Goal: Transaction & Acquisition: Purchase product/service

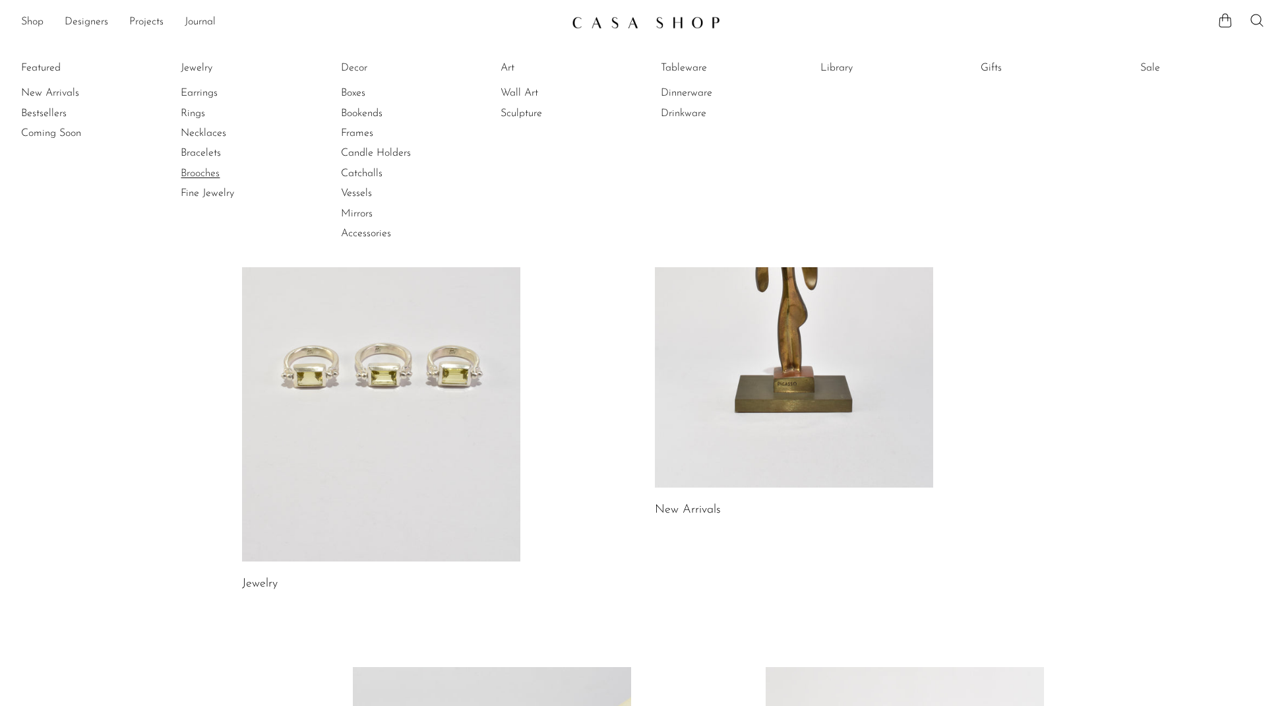
click at [207, 169] on link "Brooches" at bounding box center [230, 173] width 99 height 15
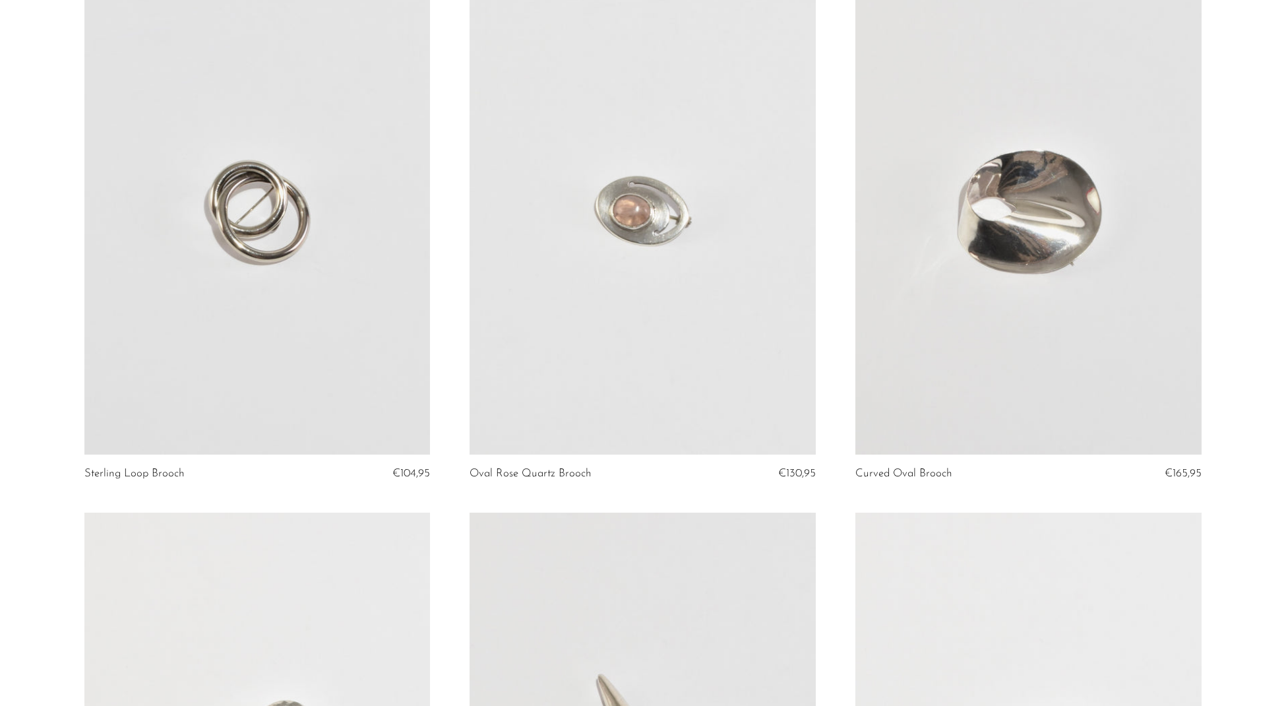
scroll to position [155, 0]
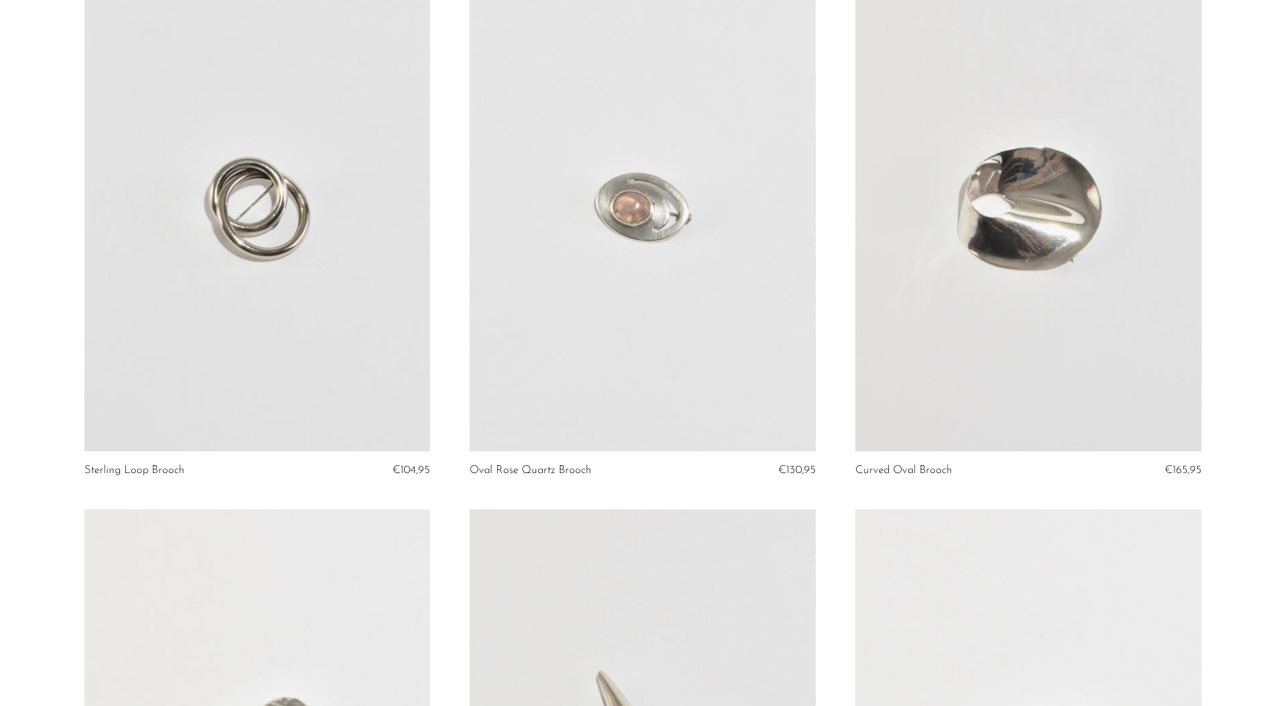
click at [1064, 247] on link at bounding box center [1028, 208] width 346 height 485
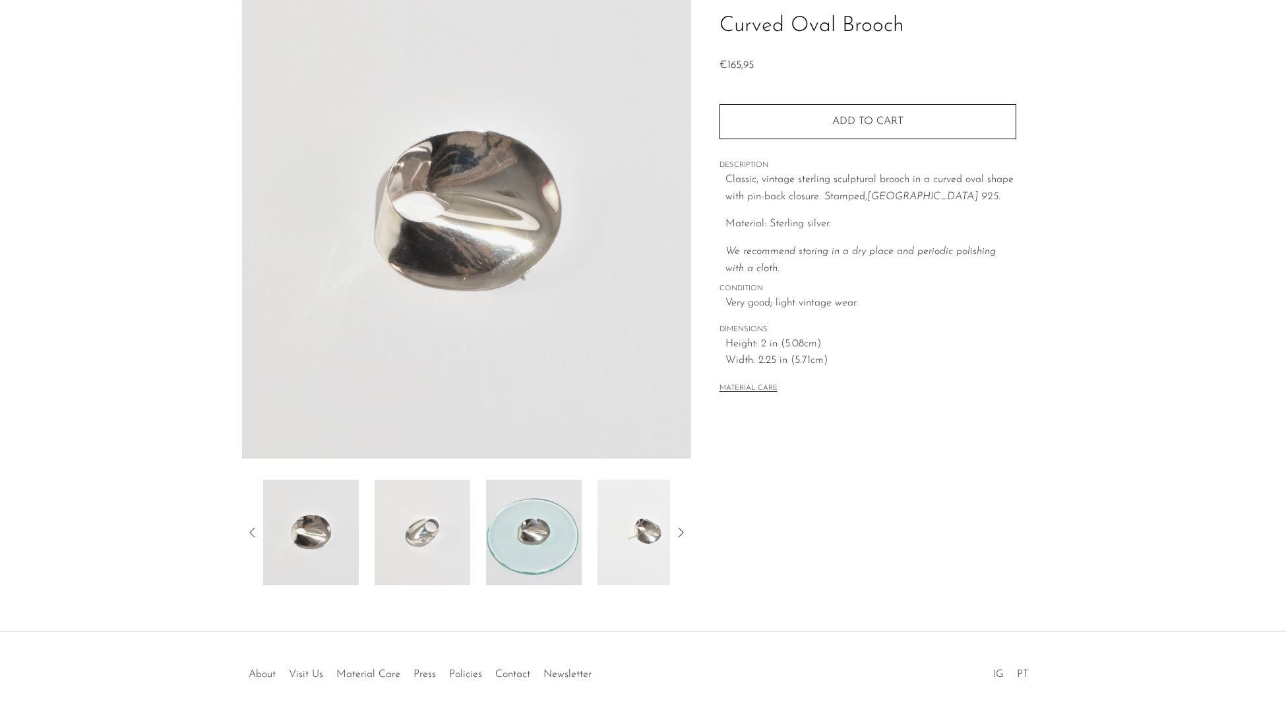
scroll to position [129, 0]
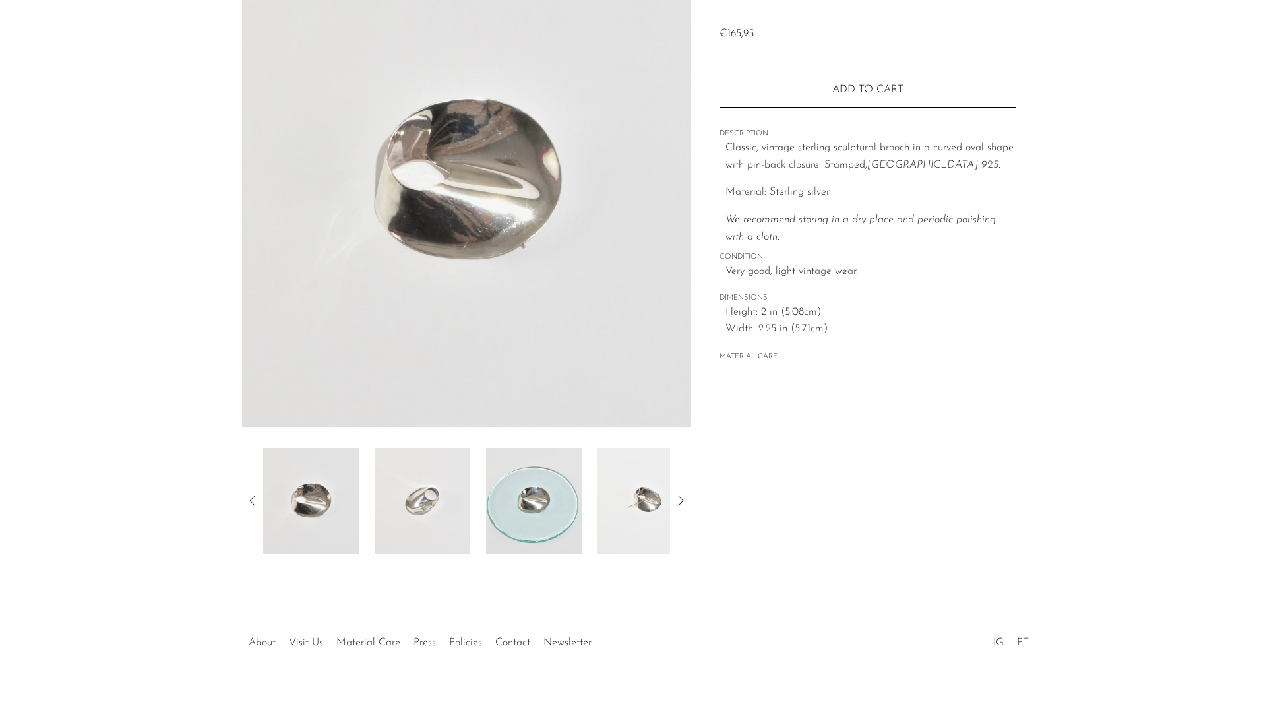
click at [646, 511] on img at bounding box center [645, 501] width 96 height 106
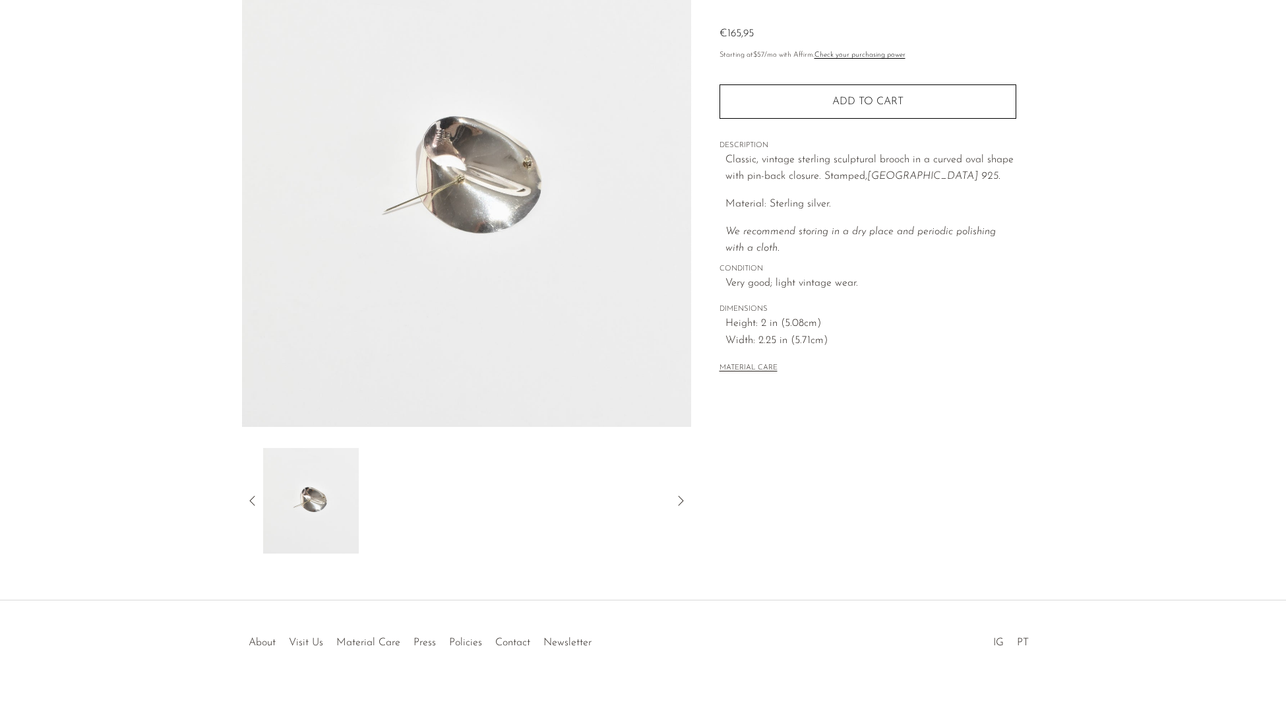
click at [253, 499] on icon at bounding box center [253, 501] width 16 height 16
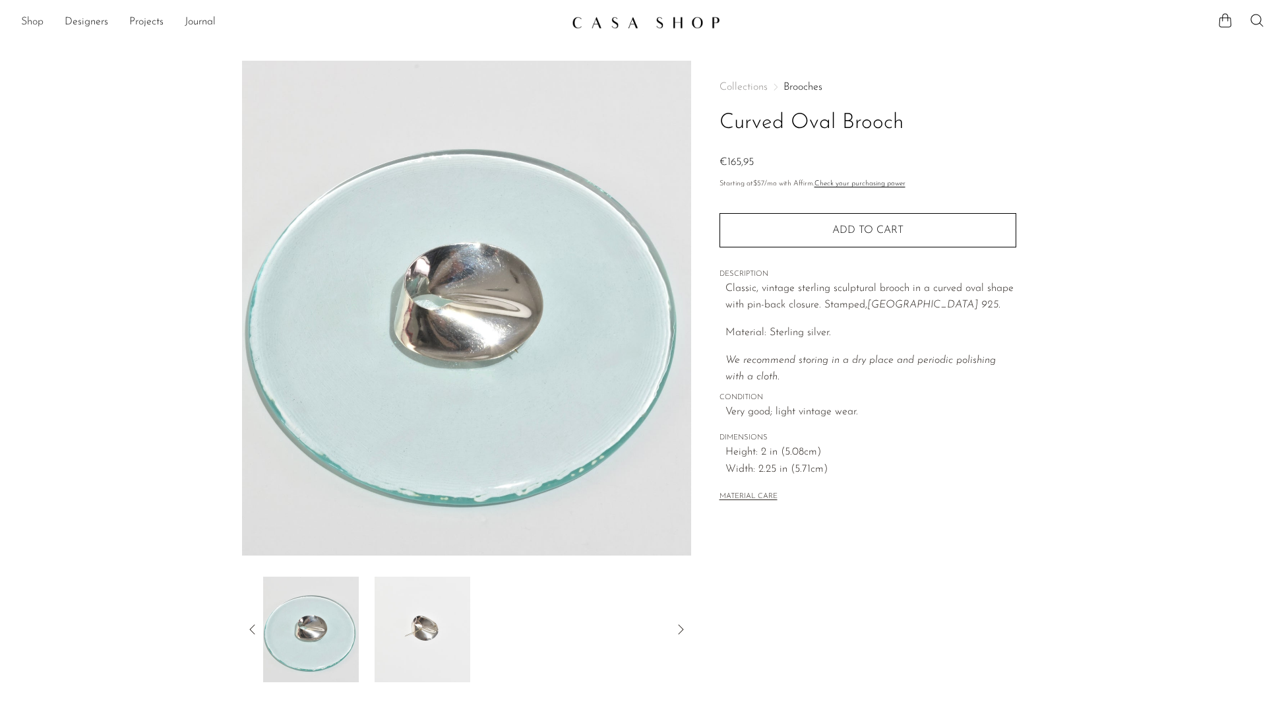
scroll to position [0, 0]
click at [32, 27] on link "Shop" at bounding box center [32, 22] width 22 height 17
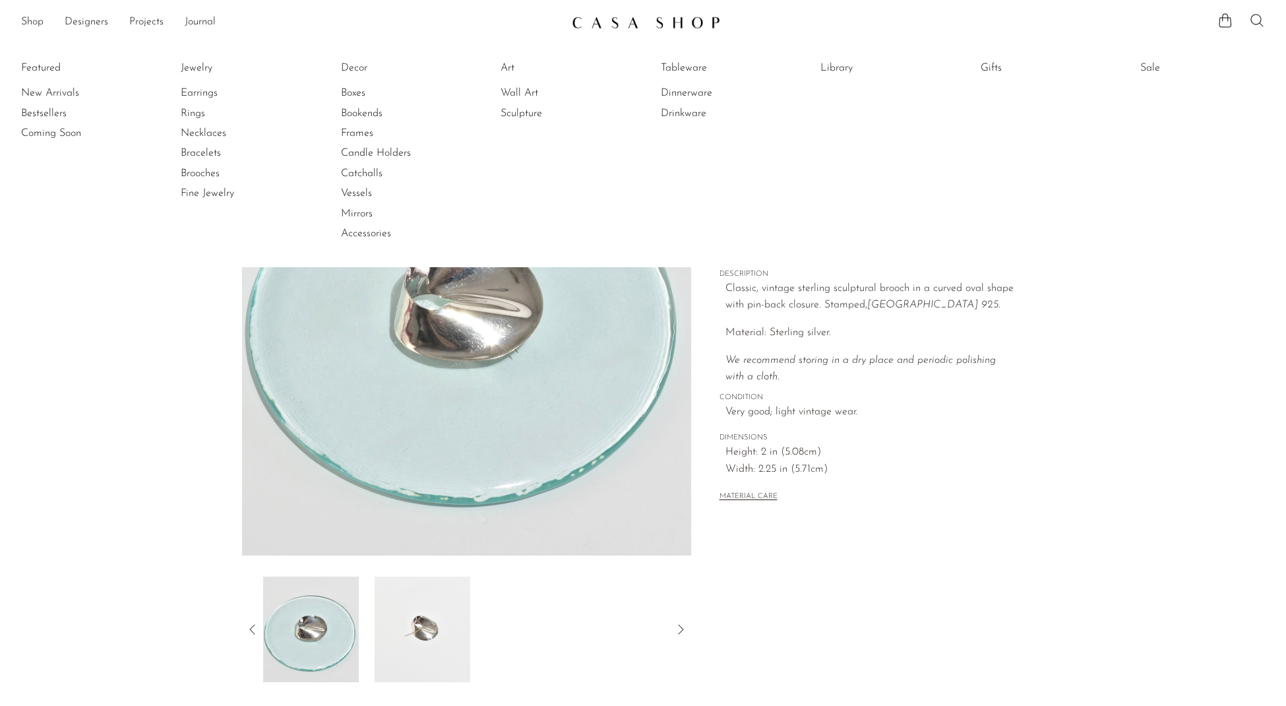
click at [1256, 20] on icon at bounding box center [1257, 21] width 16 height 16
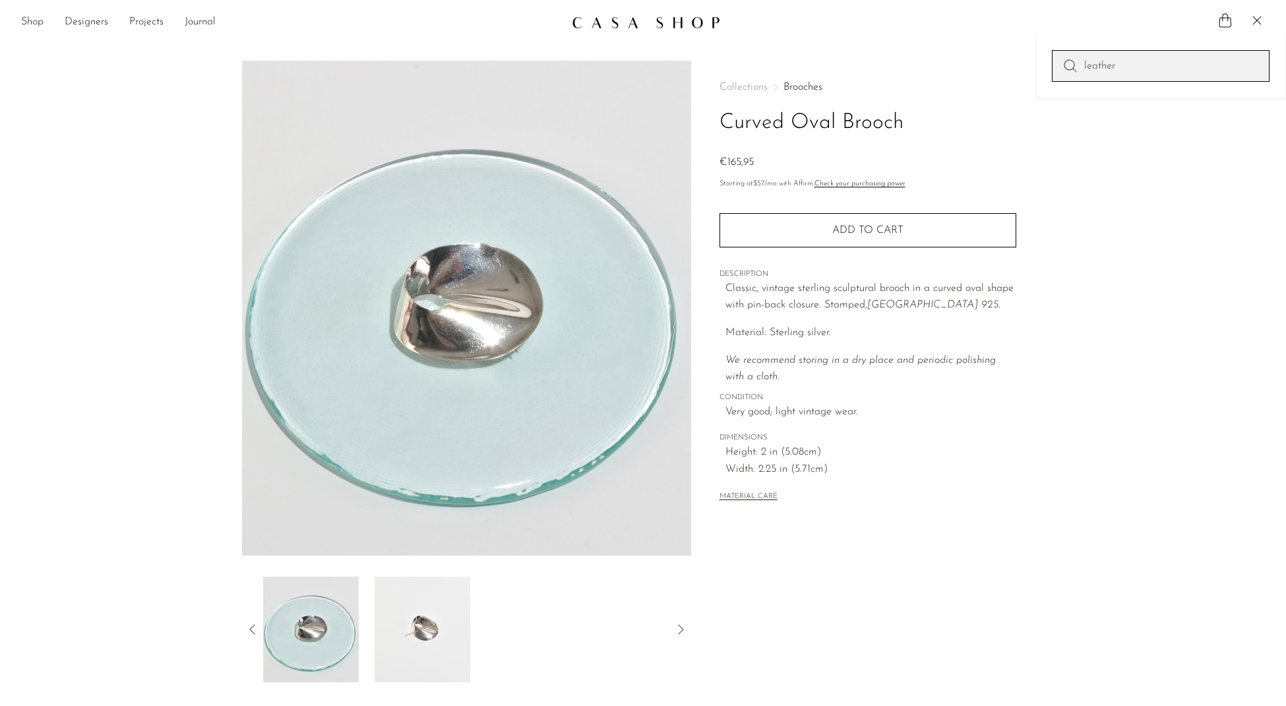
type input "leather"
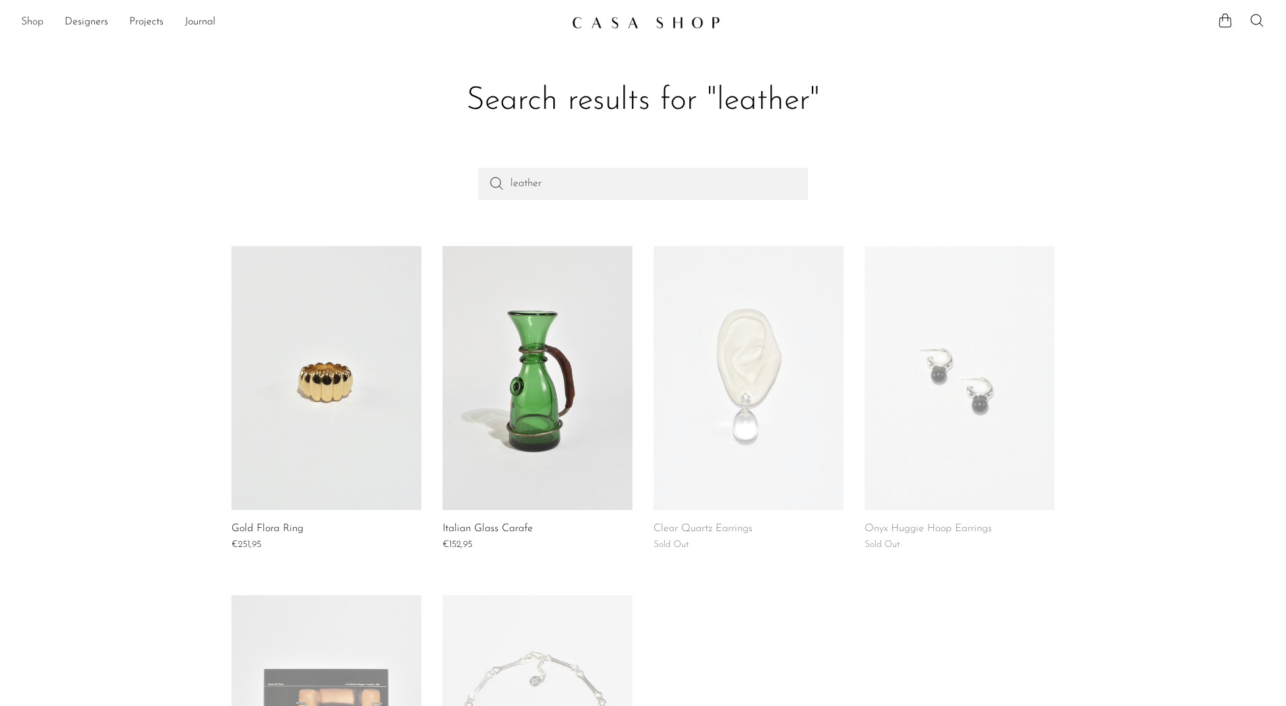
click at [30, 25] on link "Shop" at bounding box center [32, 22] width 22 height 17
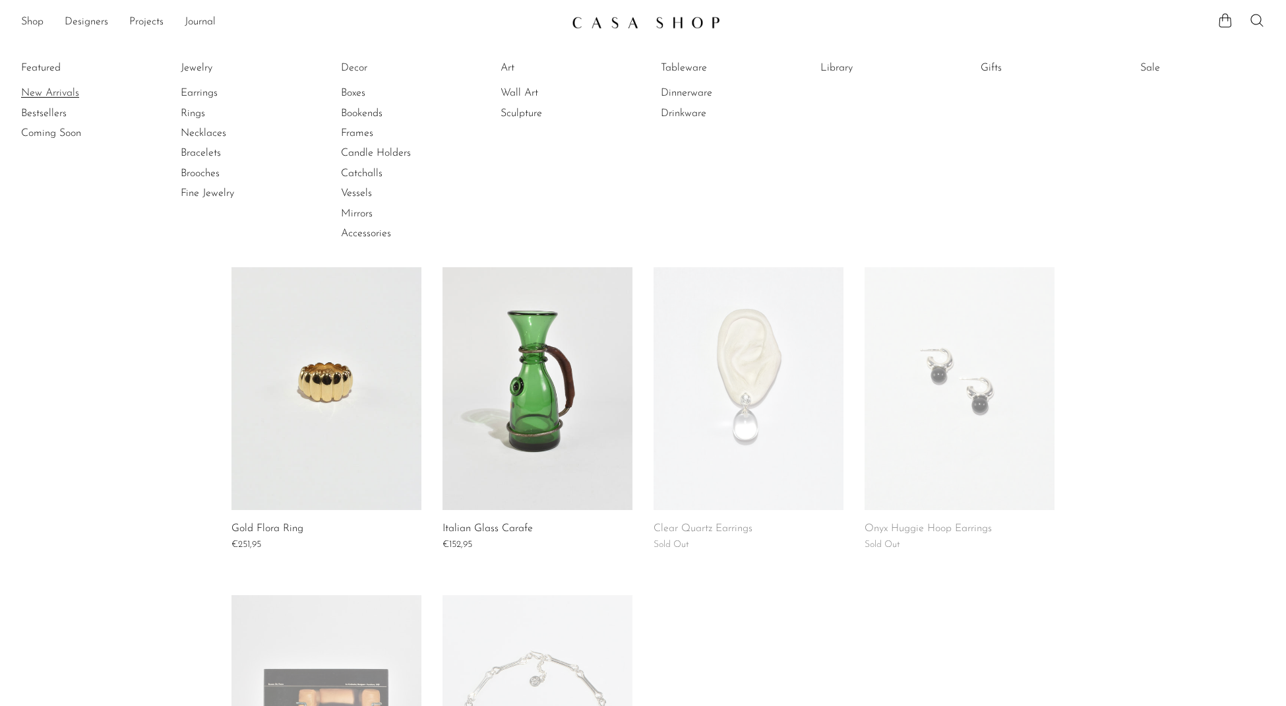
click at [25, 91] on link "New Arrivals" at bounding box center [70, 93] width 99 height 15
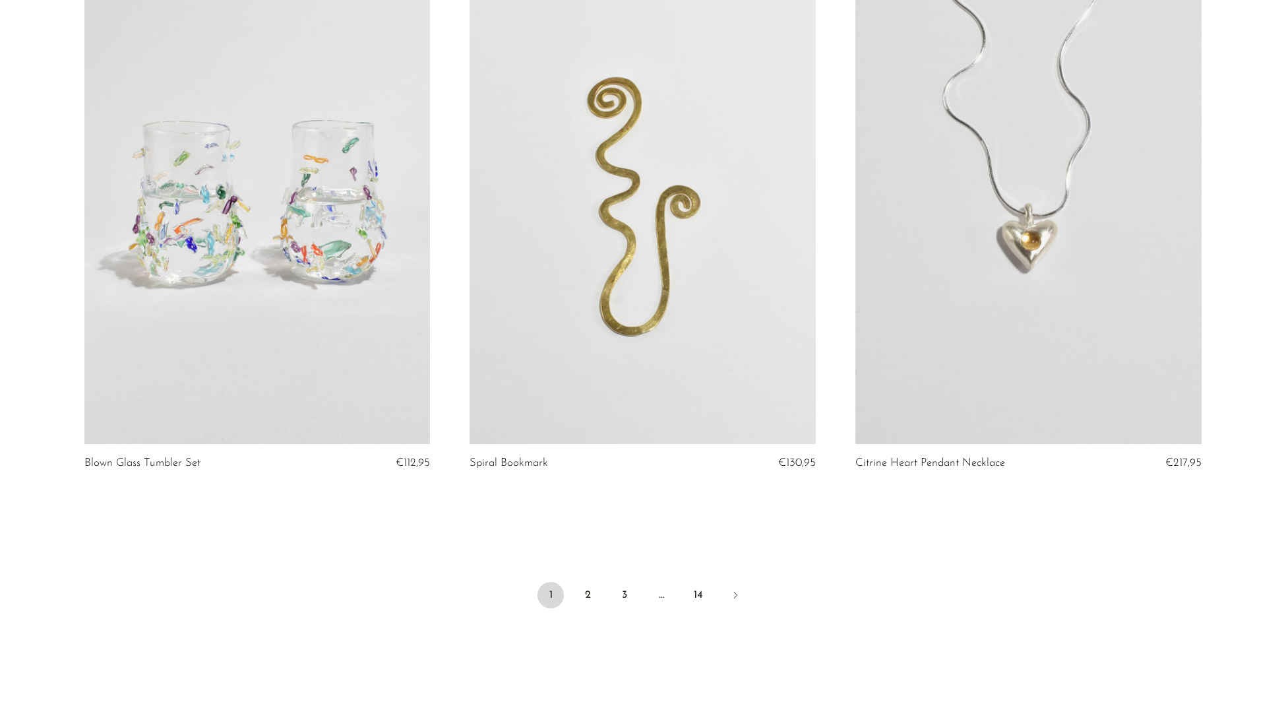
scroll to position [6145, 0]
click at [584, 583] on link "2" at bounding box center [587, 596] width 26 height 26
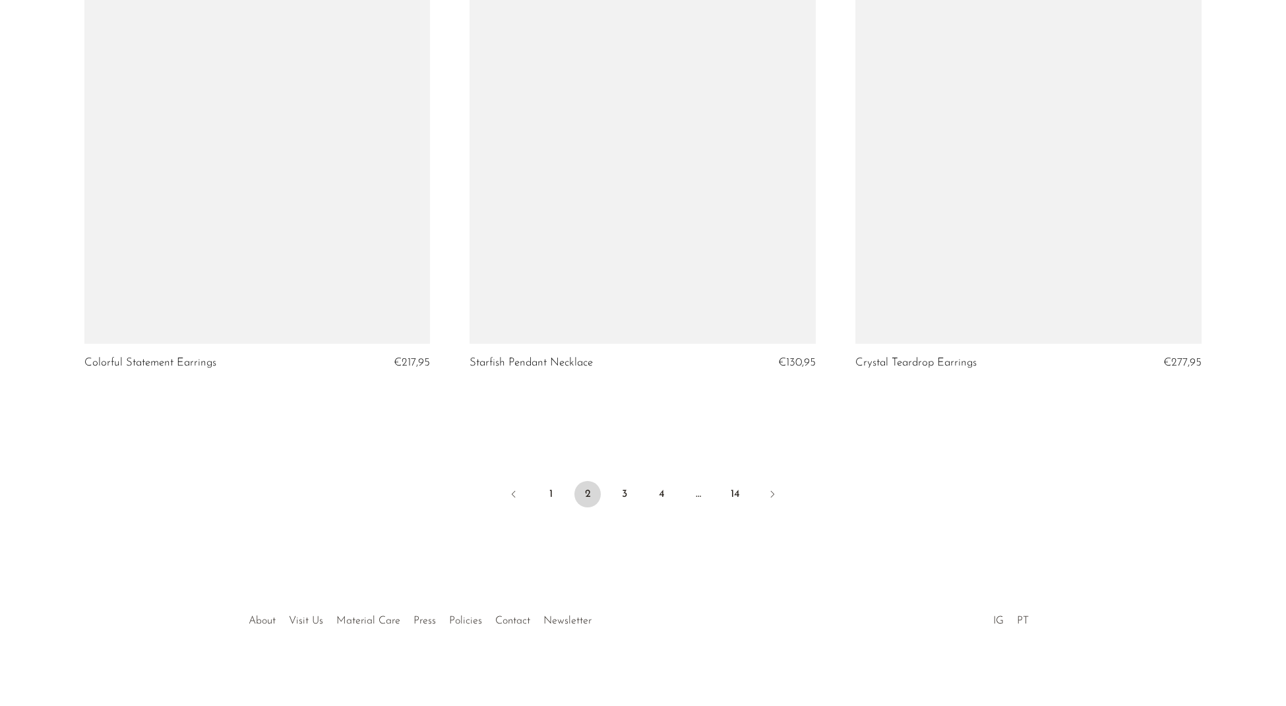
scroll to position [6234, 0]
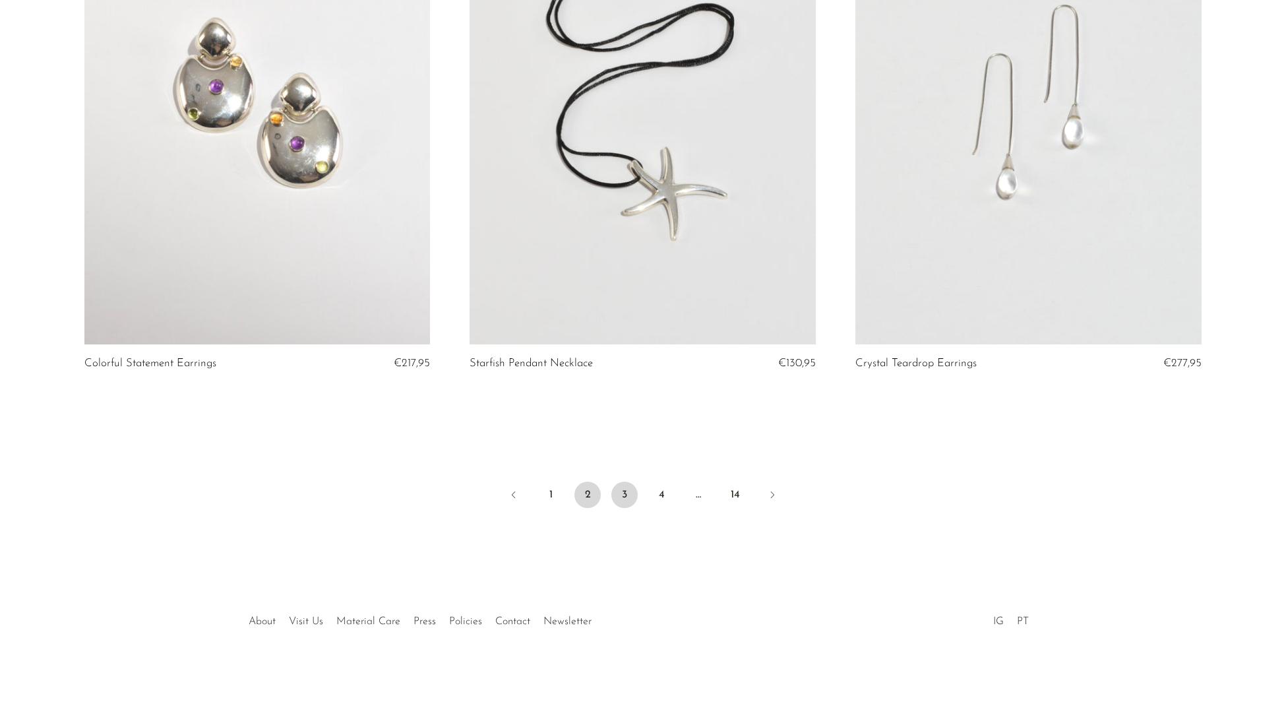
click at [618, 498] on link "3" at bounding box center [624, 494] width 26 height 26
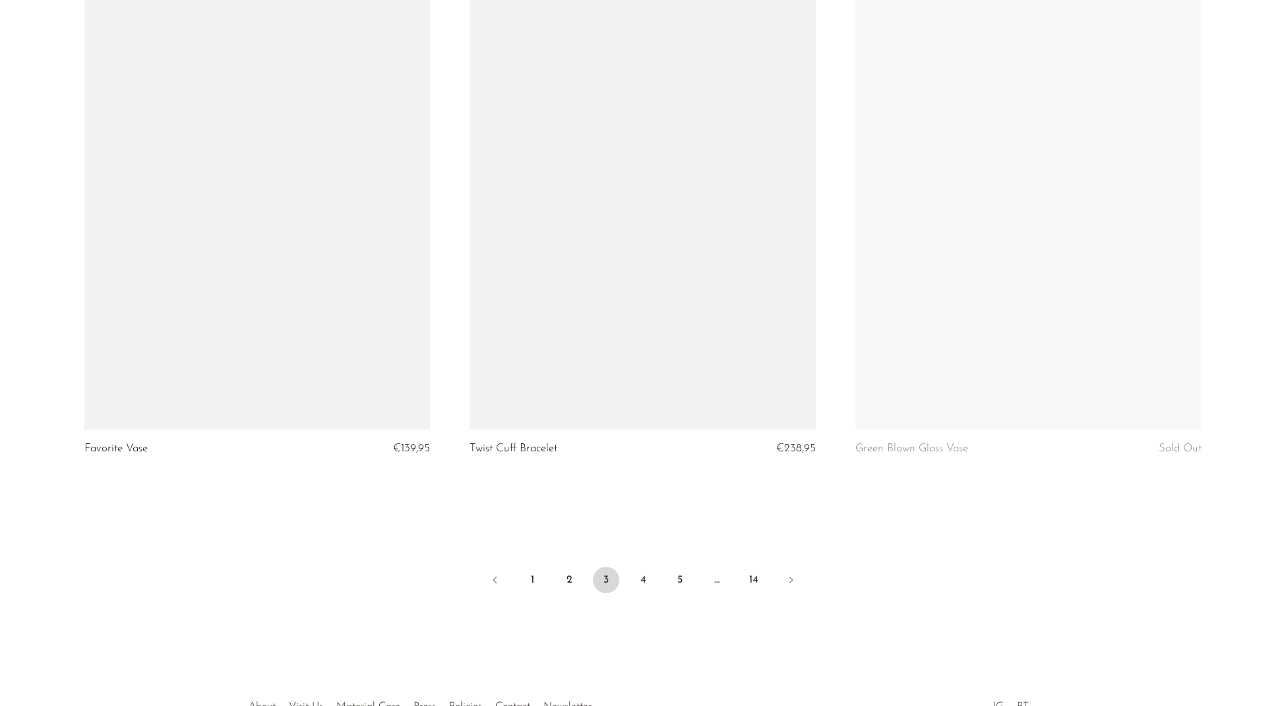
scroll to position [6149, 0]
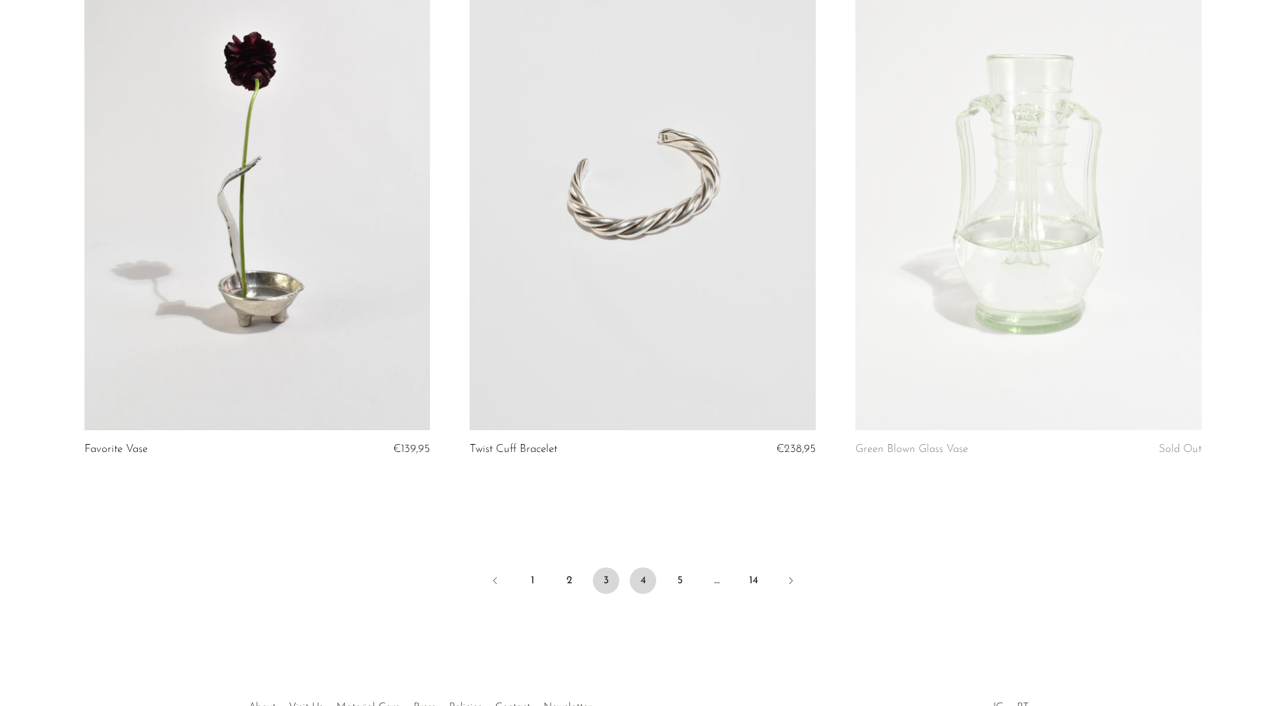
click at [647, 572] on link "4" at bounding box center [643, 580] width 26 height 26
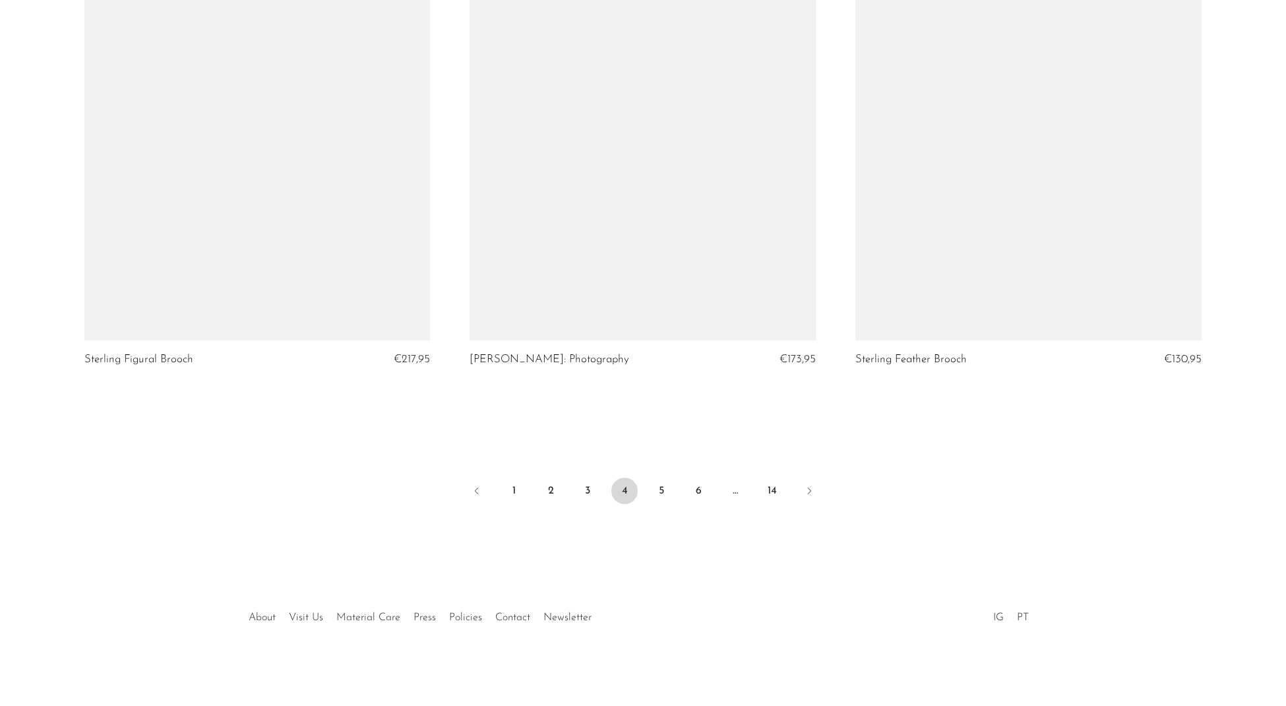
scroll to position [6234, 0]
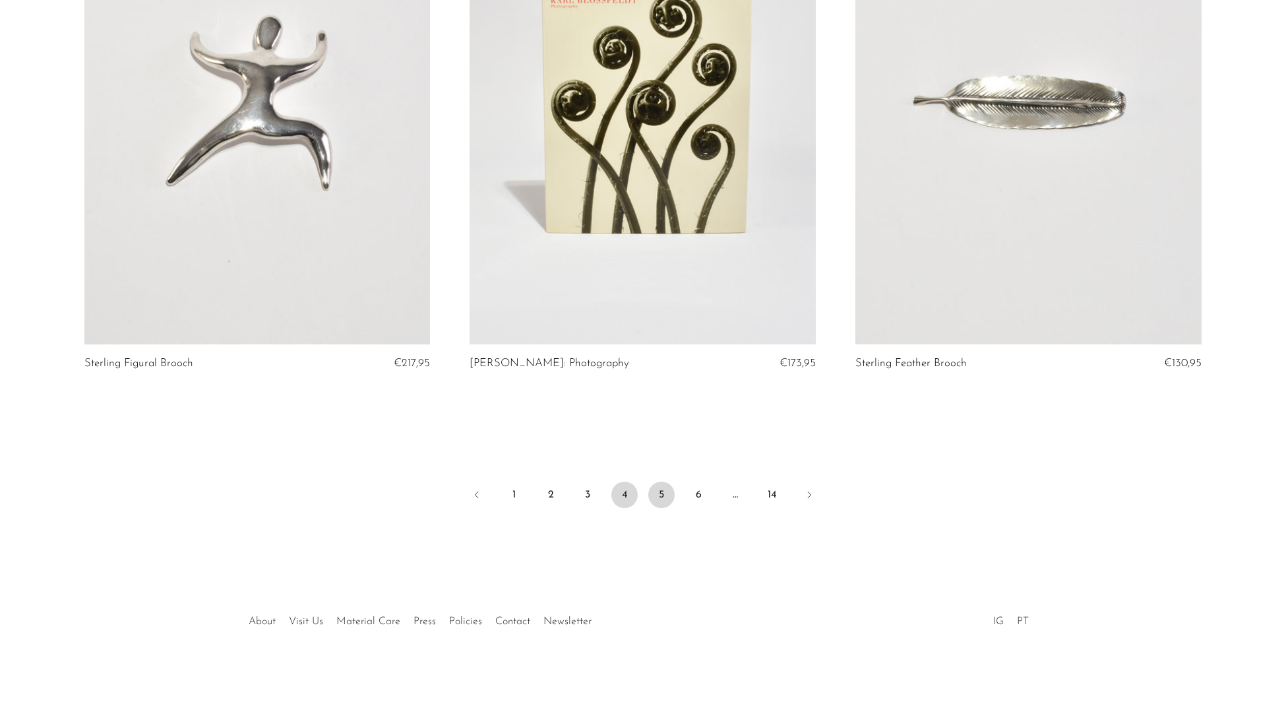
click at [665, 488] on link "5" at bounding box center [661, 494] width 26 height 26
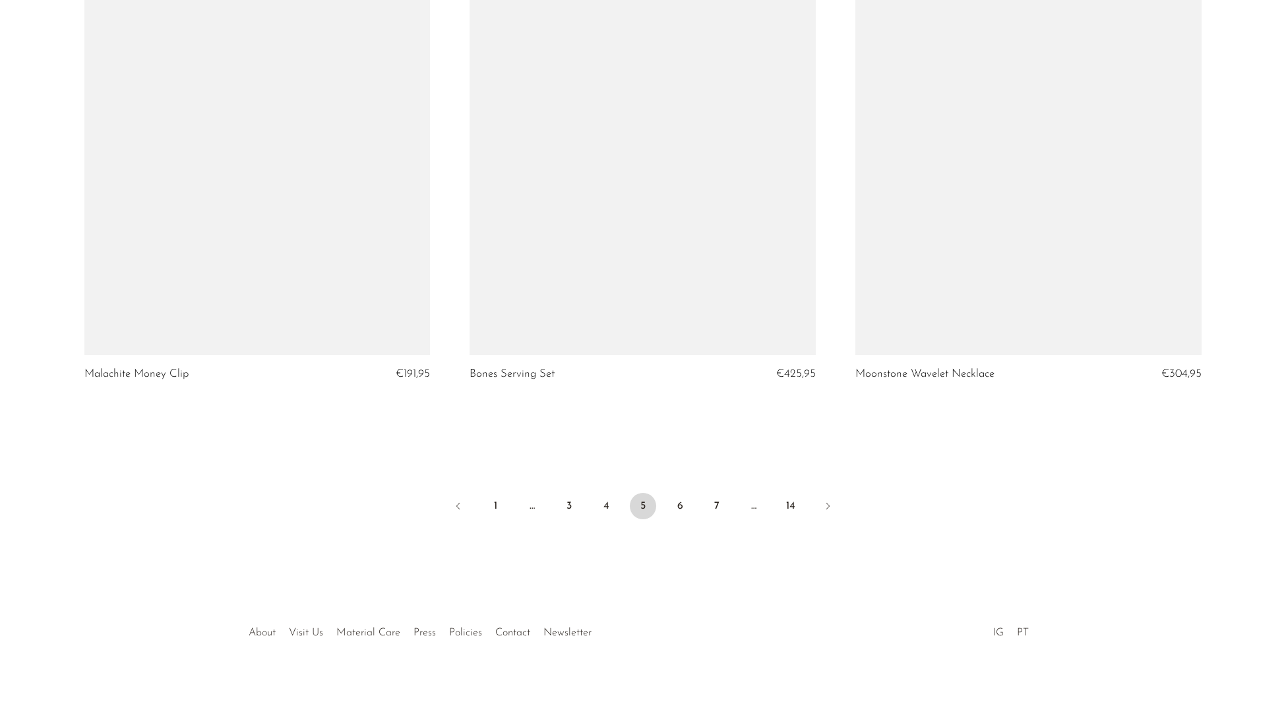
scroll to position [6234, 0]
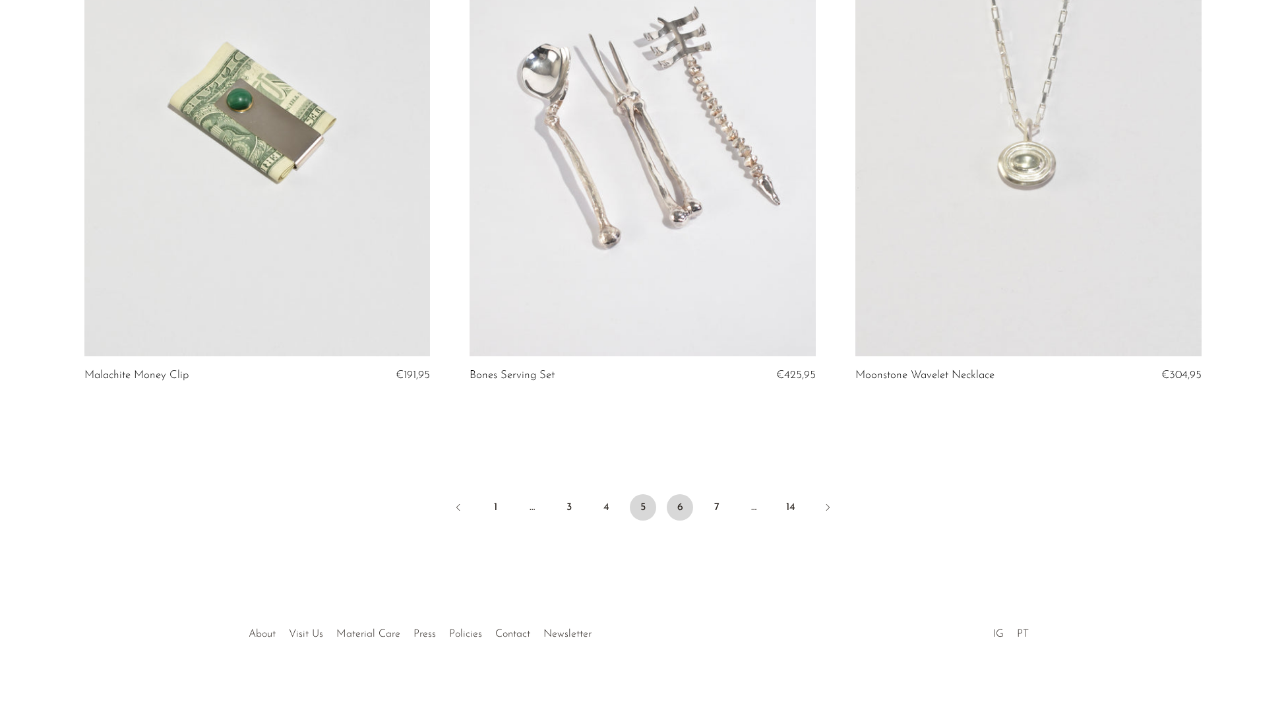
click at [675, 494] on link "6" at bounding box center [680, 507] width 26 height 26
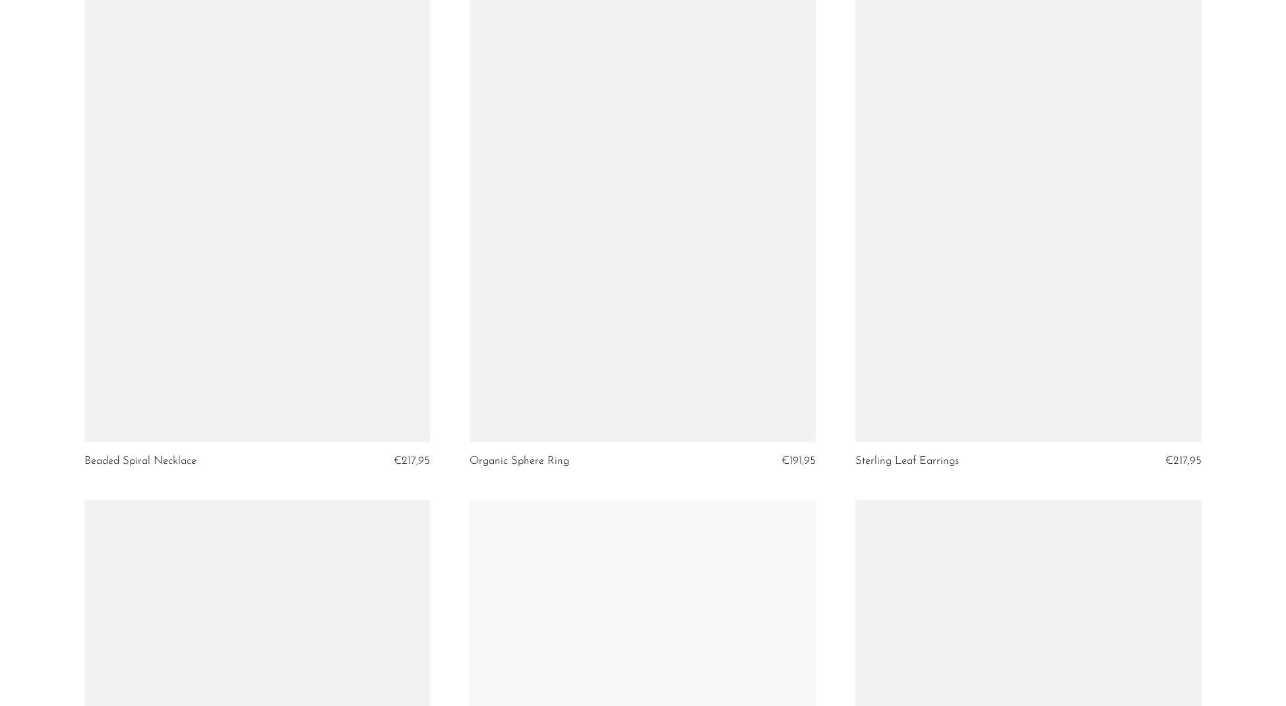
scroll to position [4408, 0]
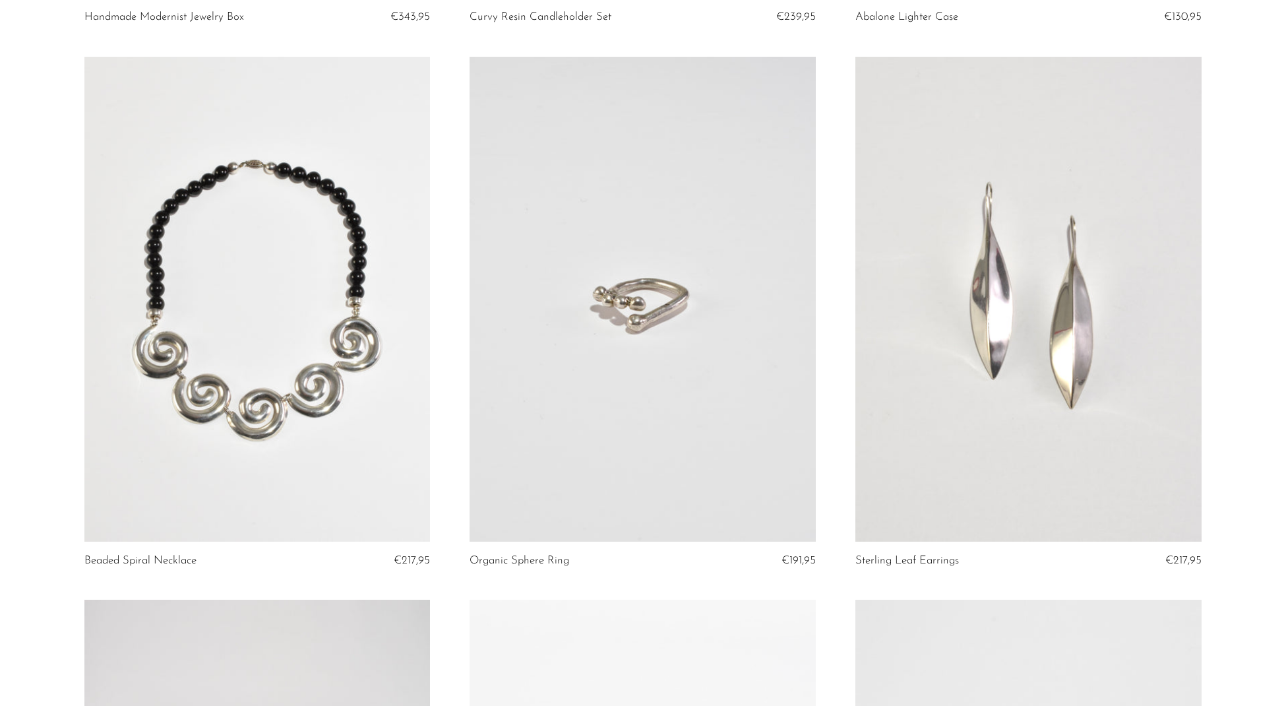
click at [1094, 290] on link at bounding box center [1028, 299] width 346 height 485
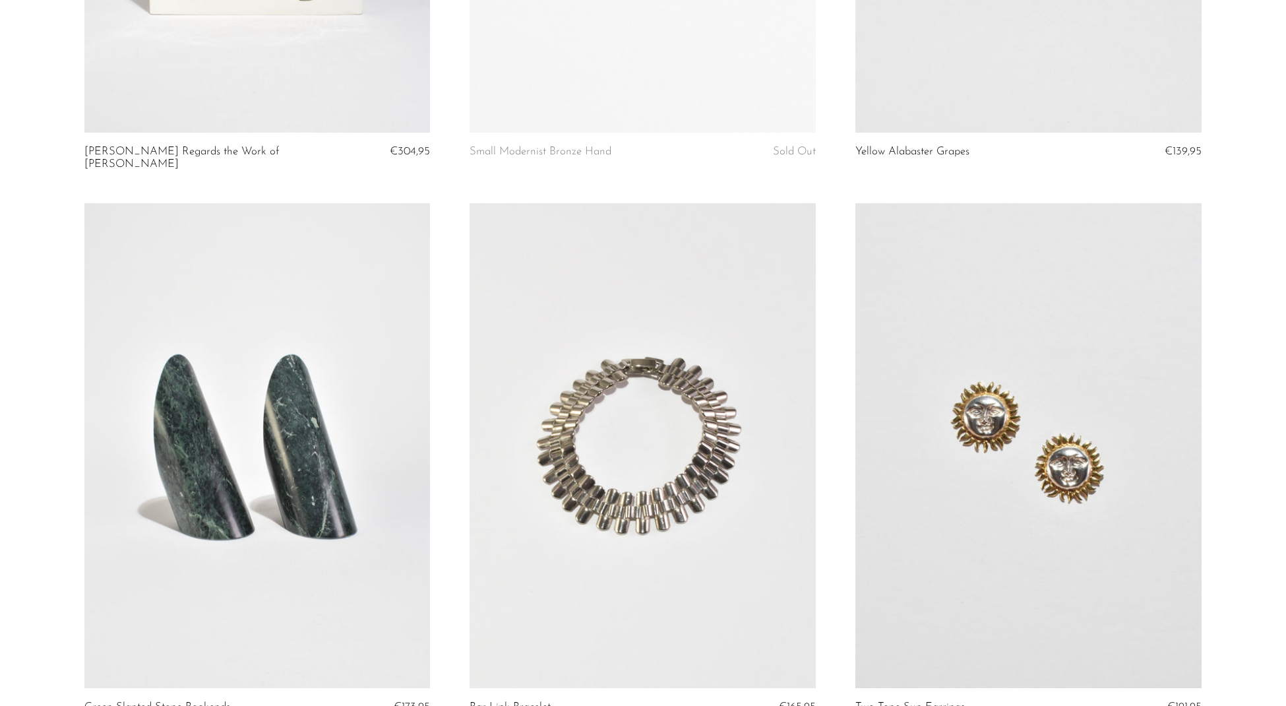
scroll to position [5415, 0]
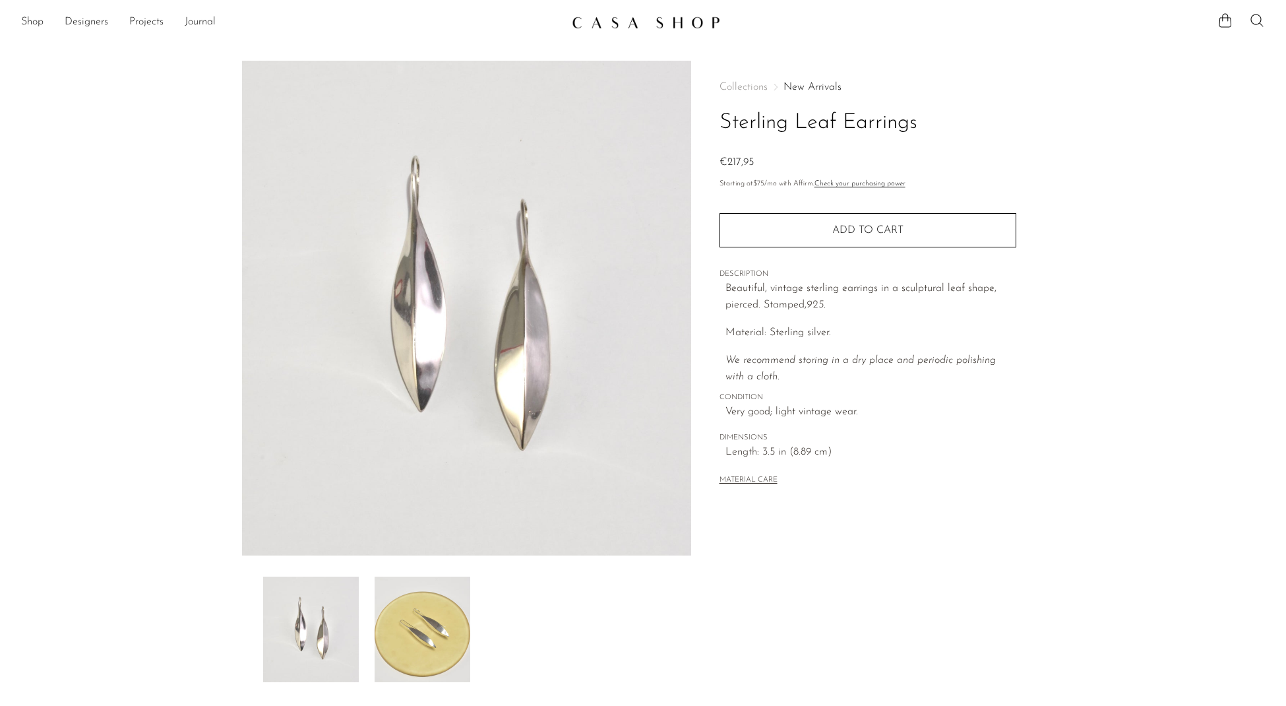
drag, startPoint x: 512, startPoint y: 247, endPoint x: 1145, endPoint y: 725, distance: 792.9
